Goal: Task Accomplishment & Management: Manage account settings

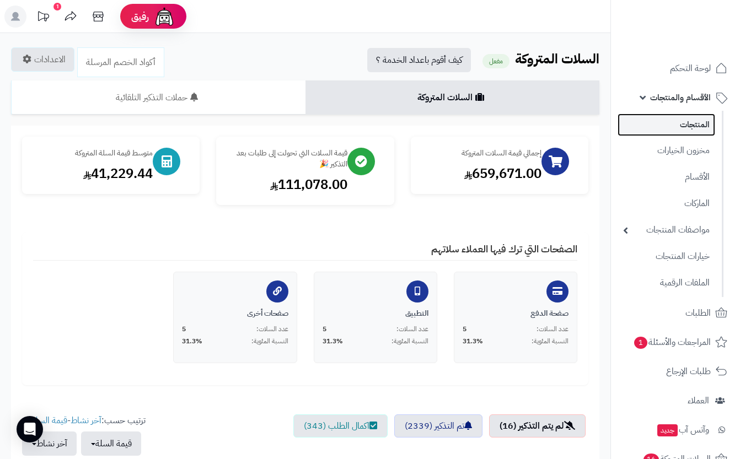
click at [690, 126] on link "المنتجات" at bounding box center [667, 125] width 98 height 23
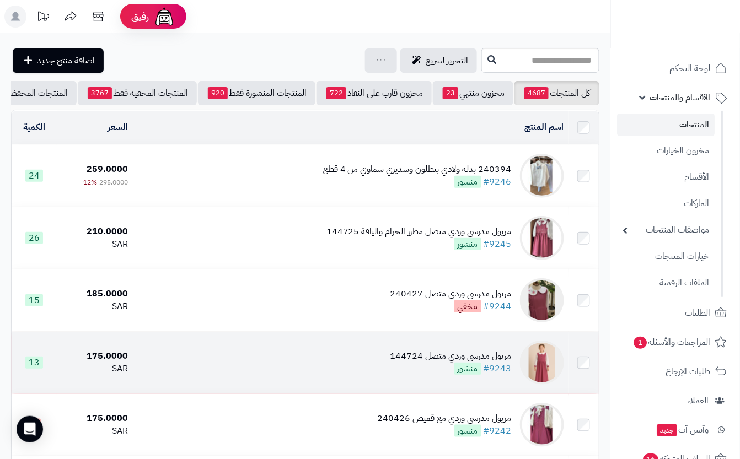
click at [376, 387] on td "مريول مدرسي وردي متصل 144724 #9243 منشور" at bounding box center [350, 363] width 436 height 62
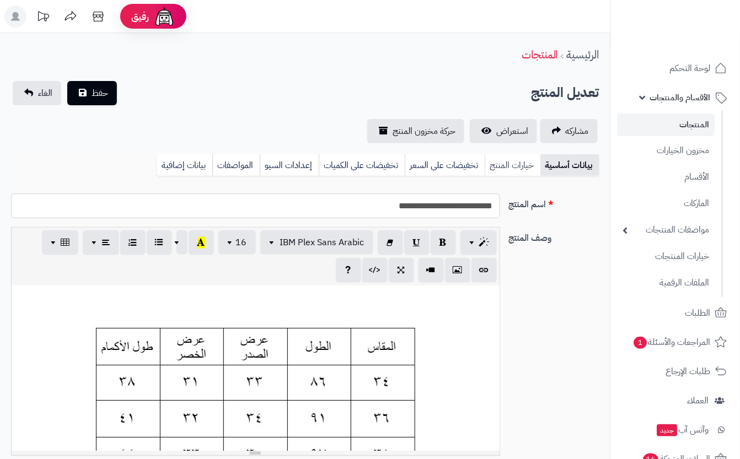
click at [520, 157] on link "خيارات المنتج" at bounding box center [513, 165] width 56 height 22
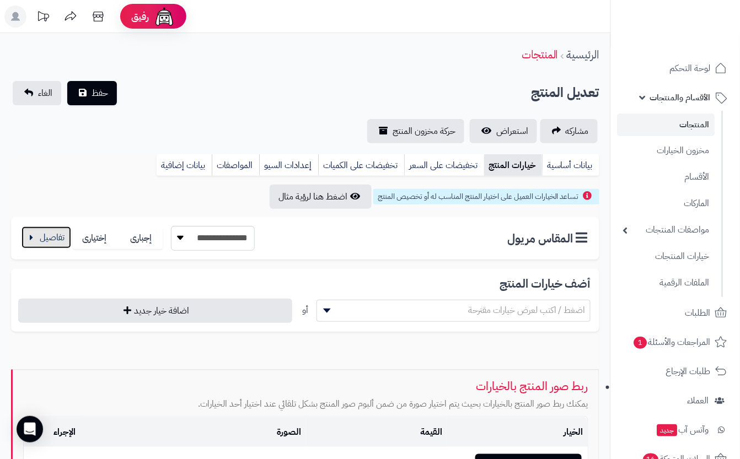
click at [33, 244] on button "button" at bounding box center [47, 238] width 50 height 22
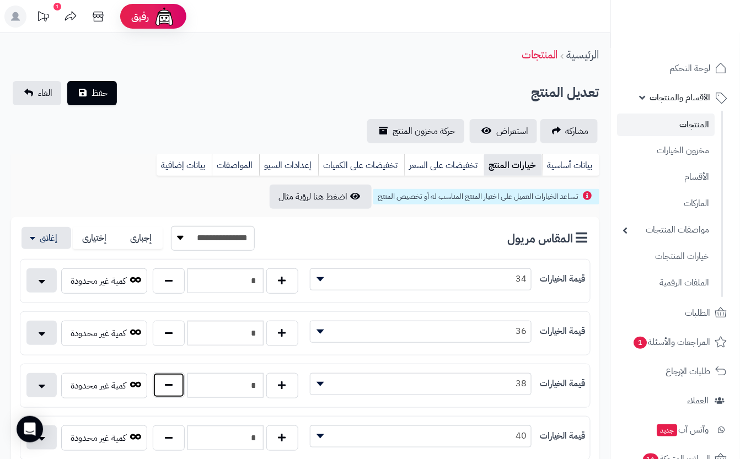
click at [171, 397] on button "button" at bounding box center [169, 385] width 32 height 25
type input "*"
click at [196, 93] on div "تعديل المنتج حفظ الغاء" at bounding box center [305, 93] width 589 height 24
click at [100, 94] on span "حفظ" at bounding box center [100, 92] width 17 height 13
